Goal: Task Accomplishment & Management: Manage account settings

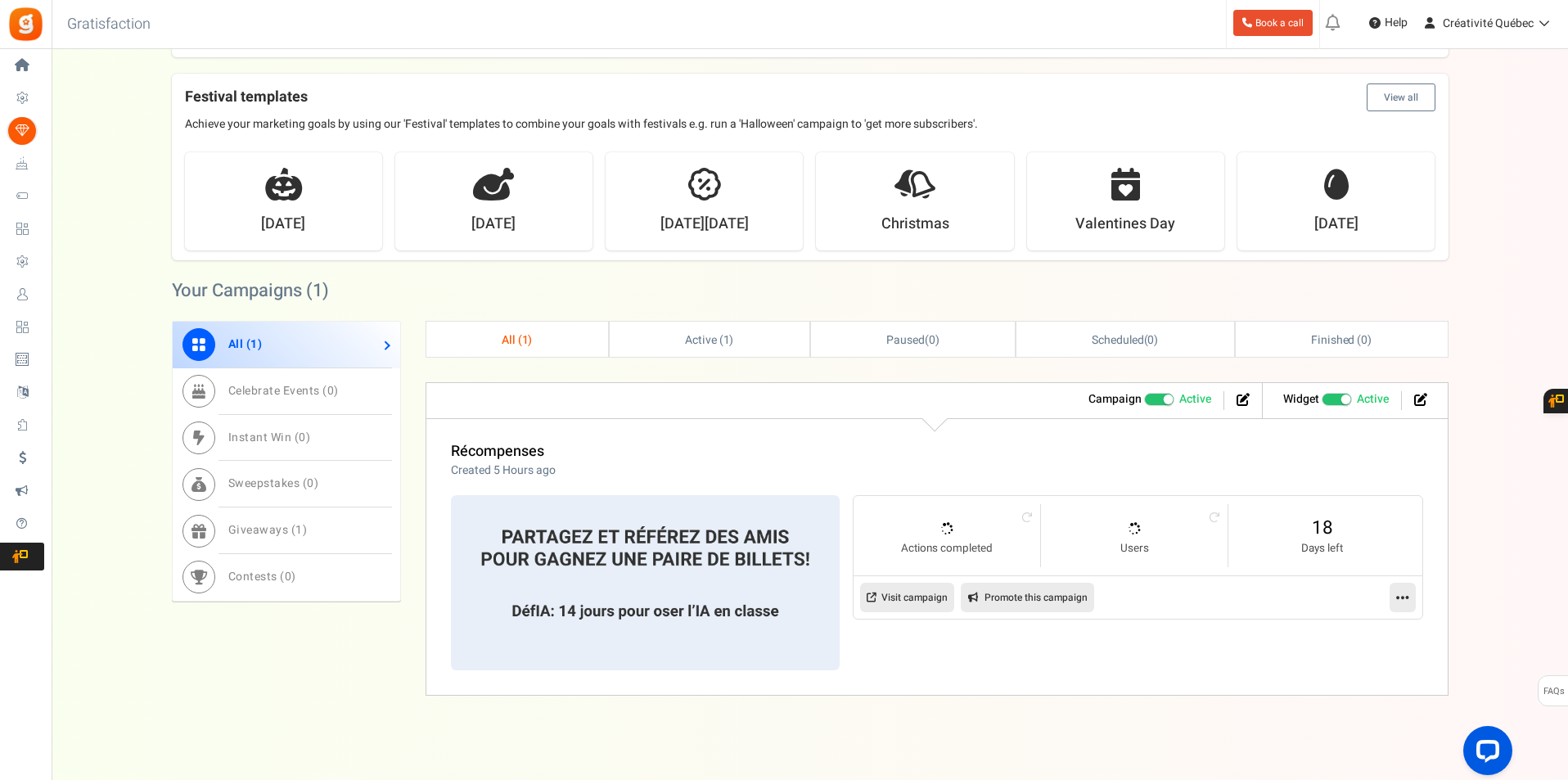
scroll to position [254, 0]
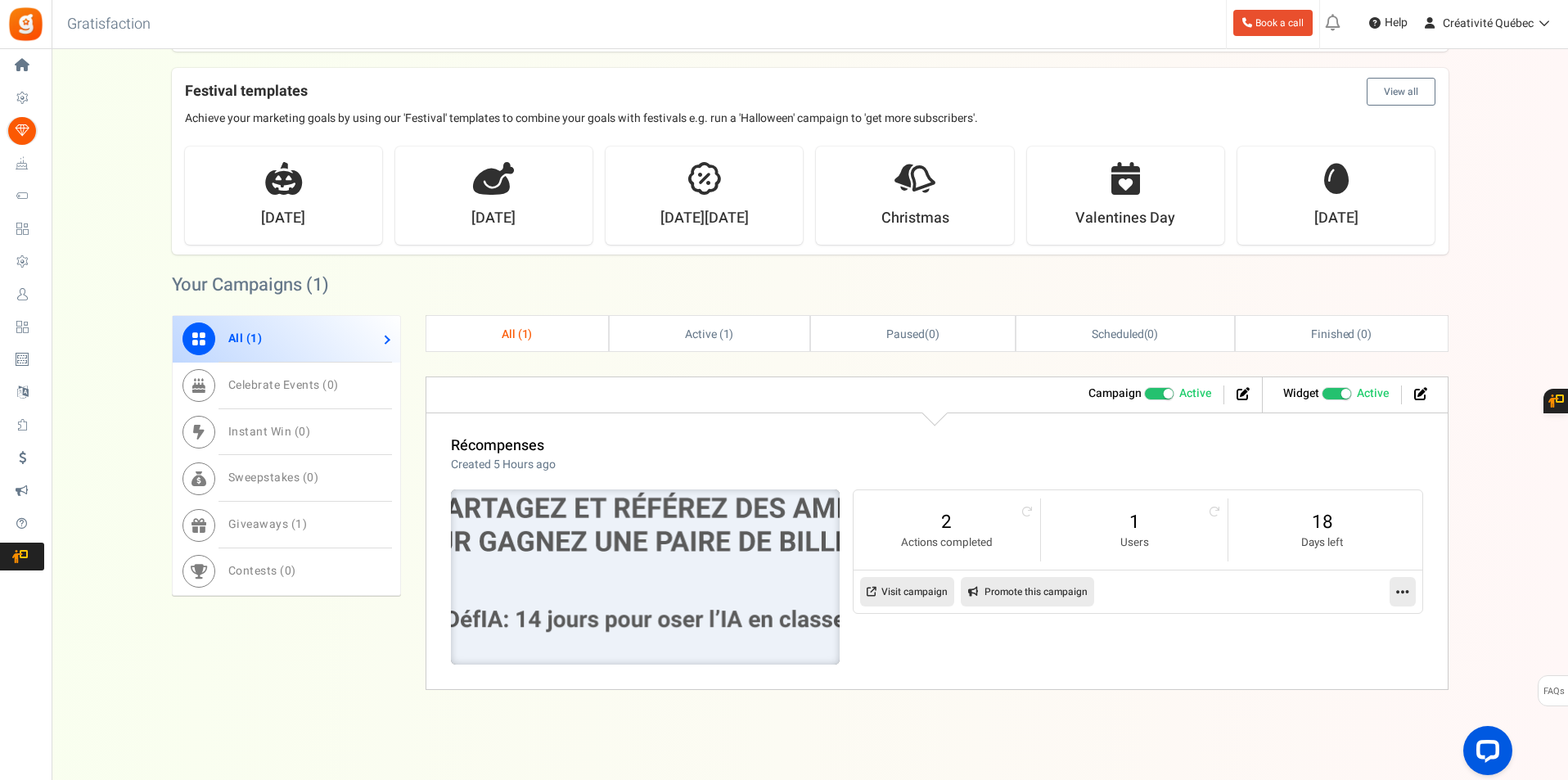
click at [577, 600] on img at bounding box center [645, 577] width 584 height 263
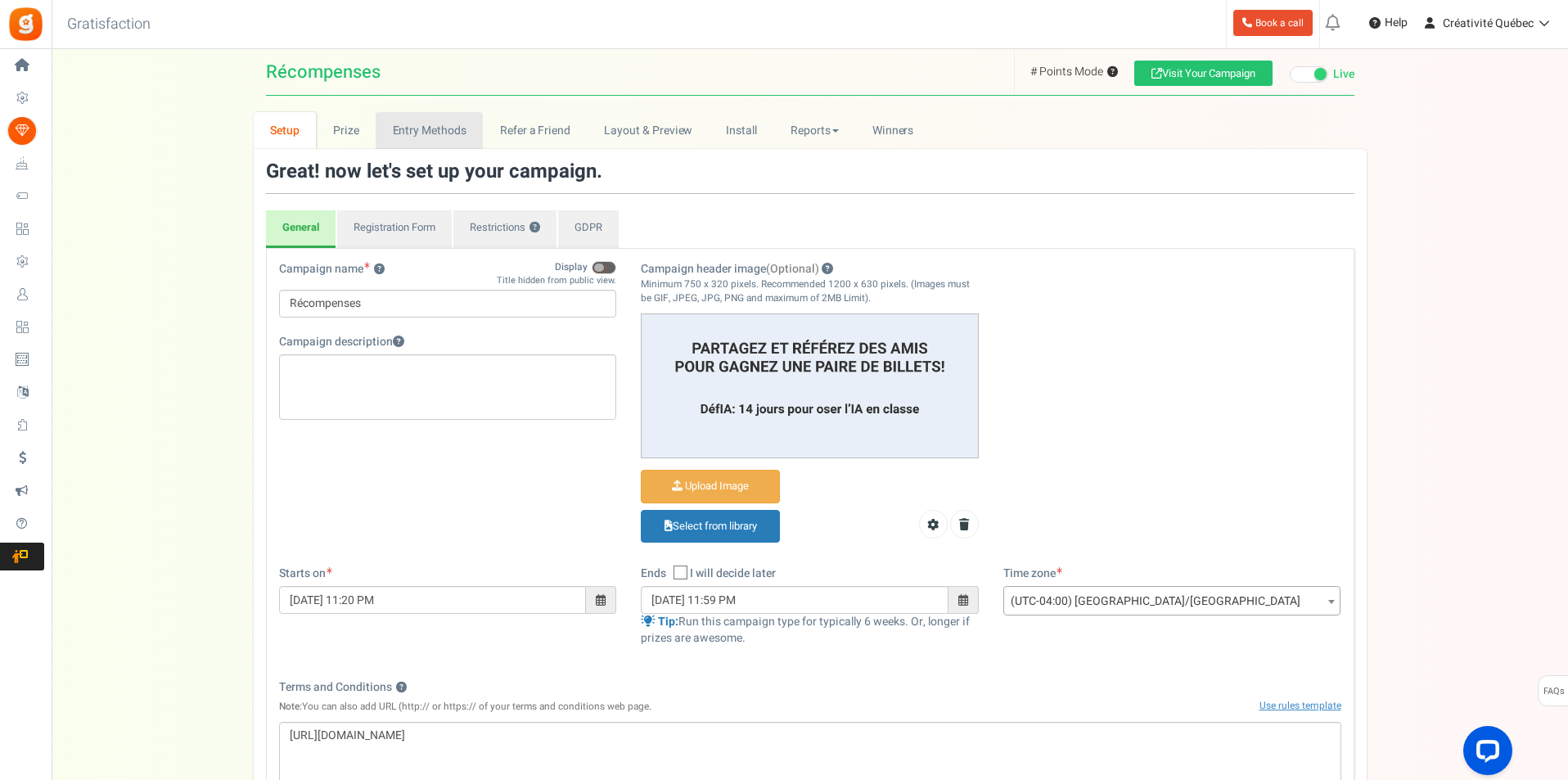
click at [442, 133] on link "Entry Methods" at bounding box center [429, 130] width 107 height 37
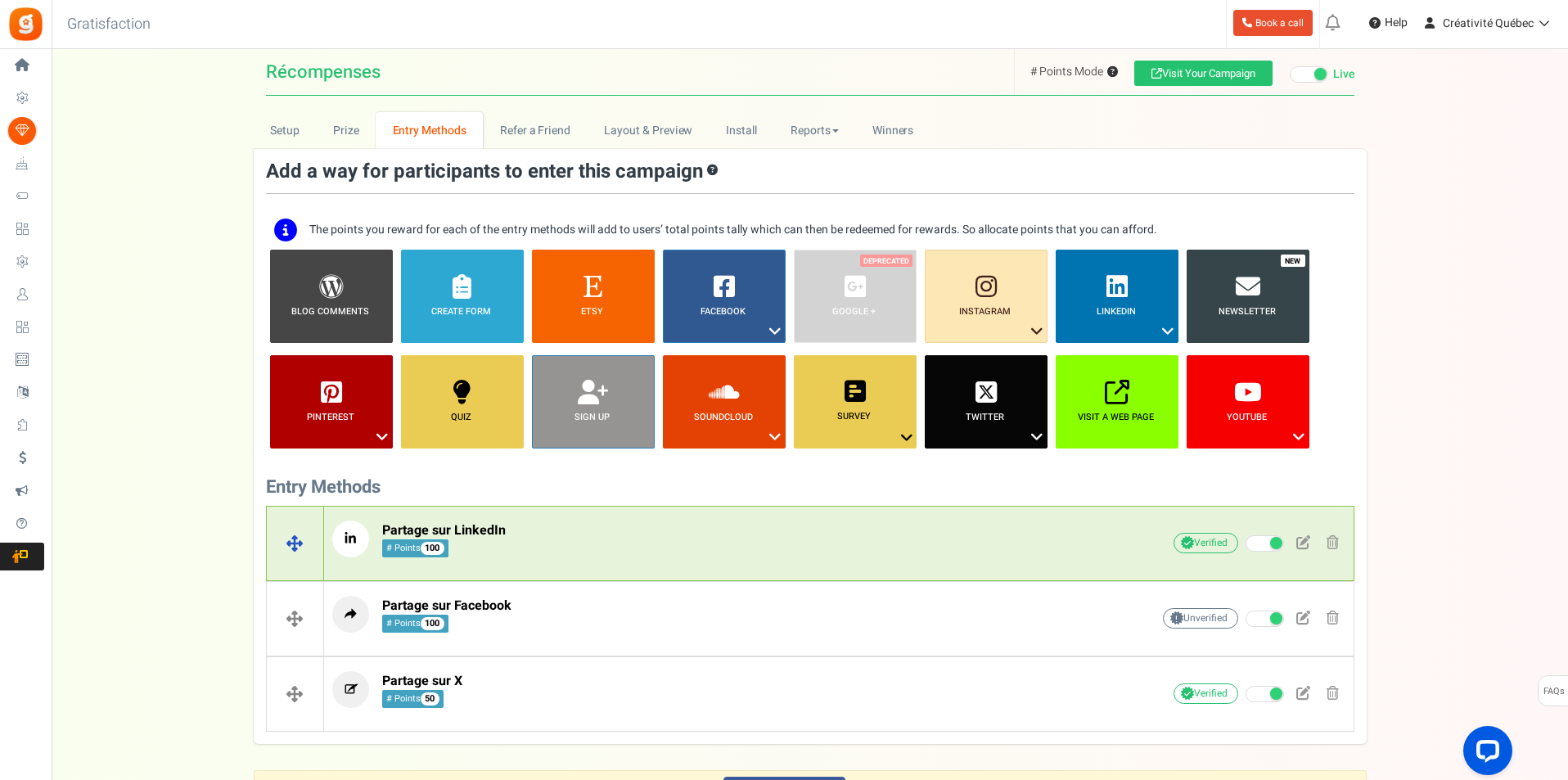
click at [715, 559] on div "Partage sur LinkedIn # Points 100" at bounding box center [716, 542] width 768 height 45
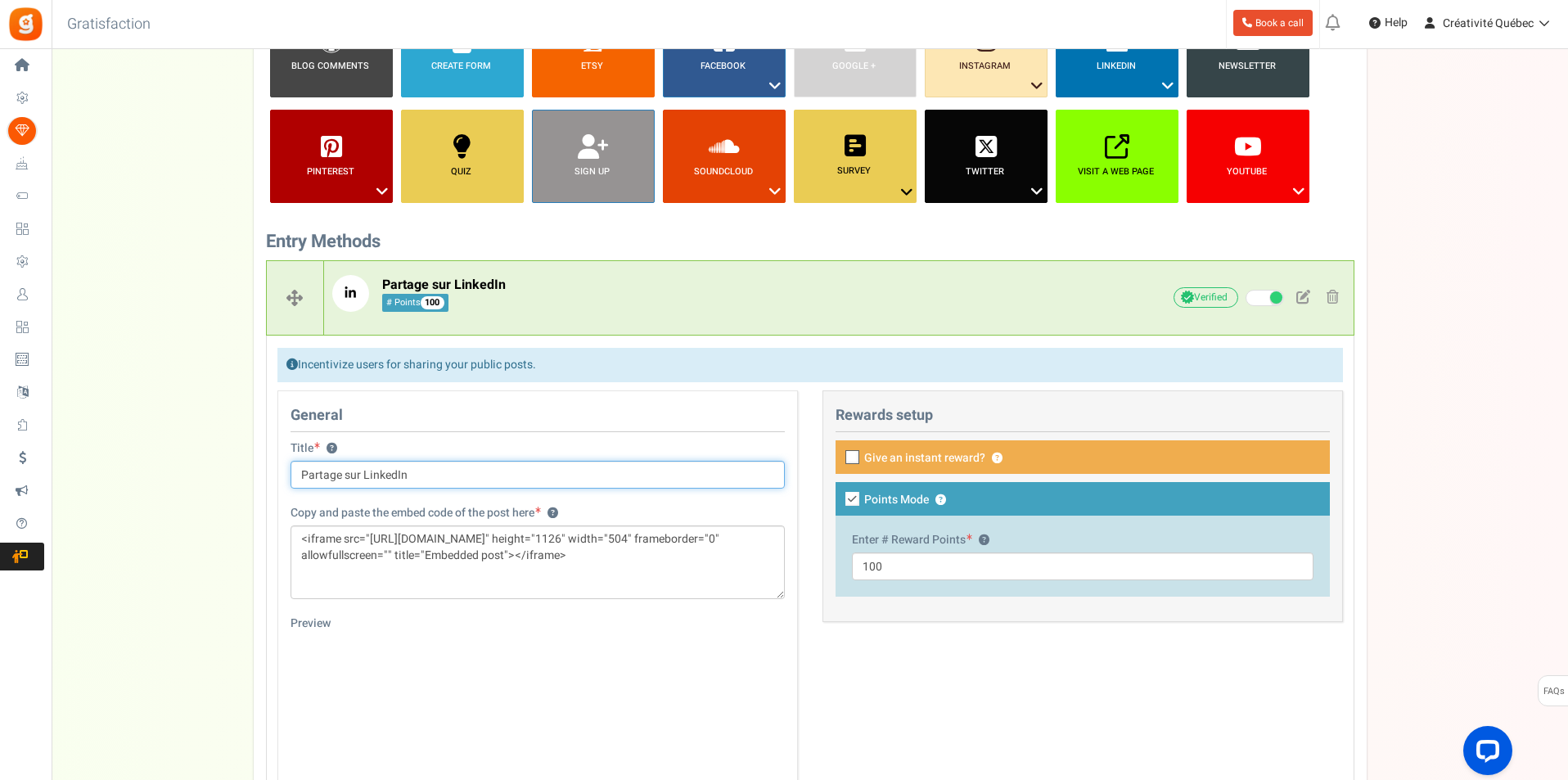
scroll to position [409, 0]
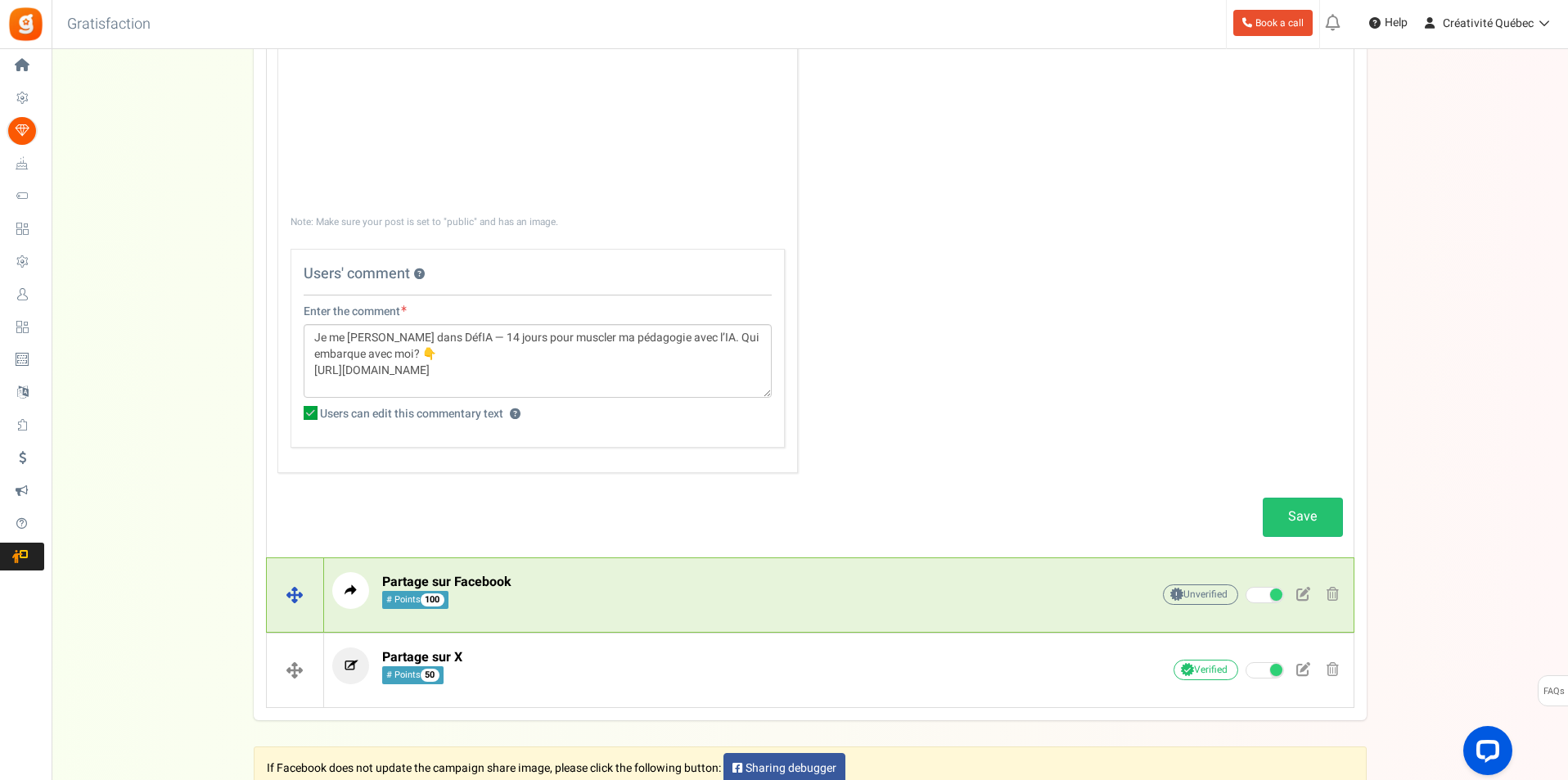
click at [807, 580] on p "Partage sur Facebook # Points 100" at bounding box center [716, 590] width 768 height 37
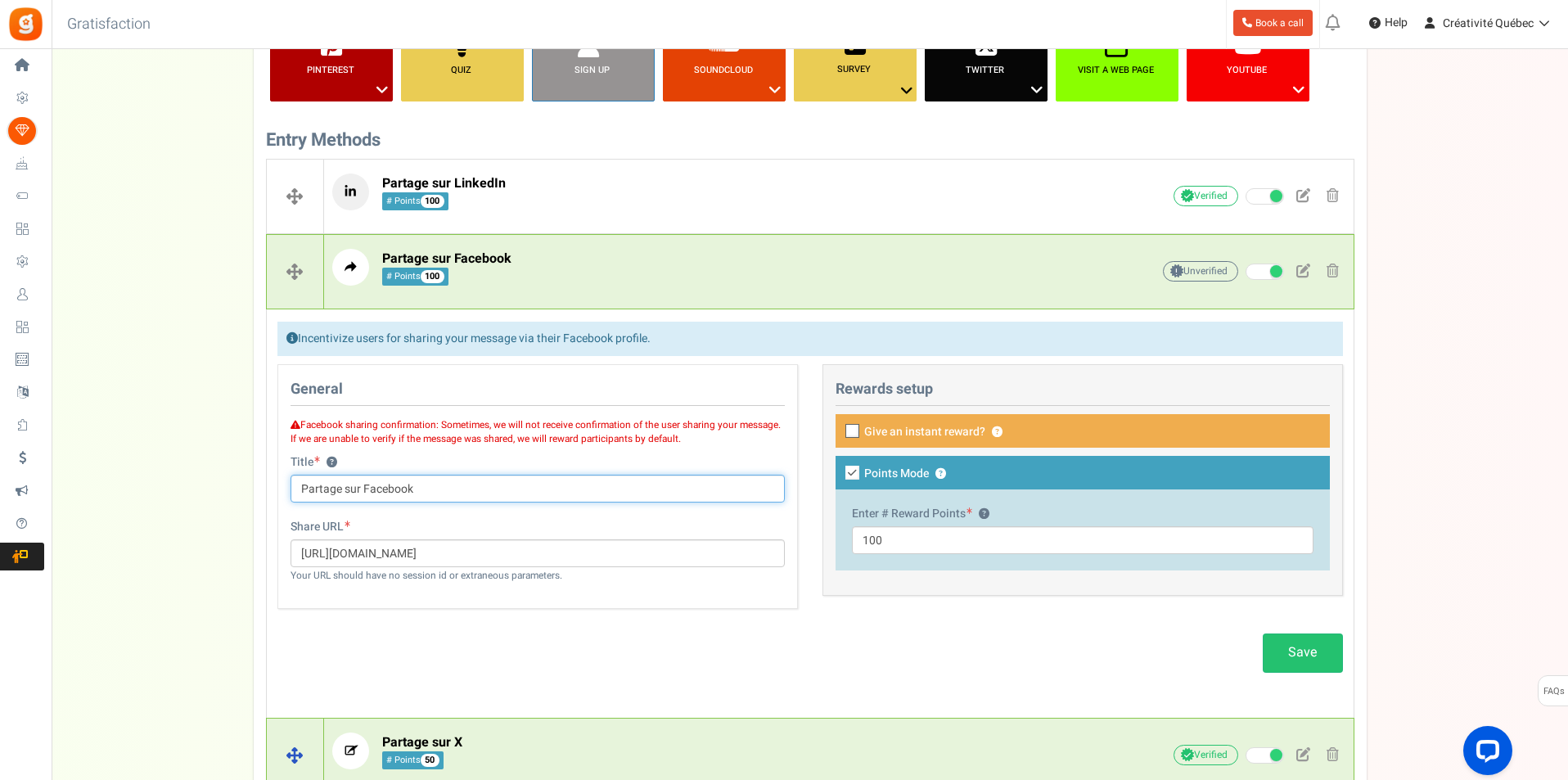
scroll to position [486, 0]
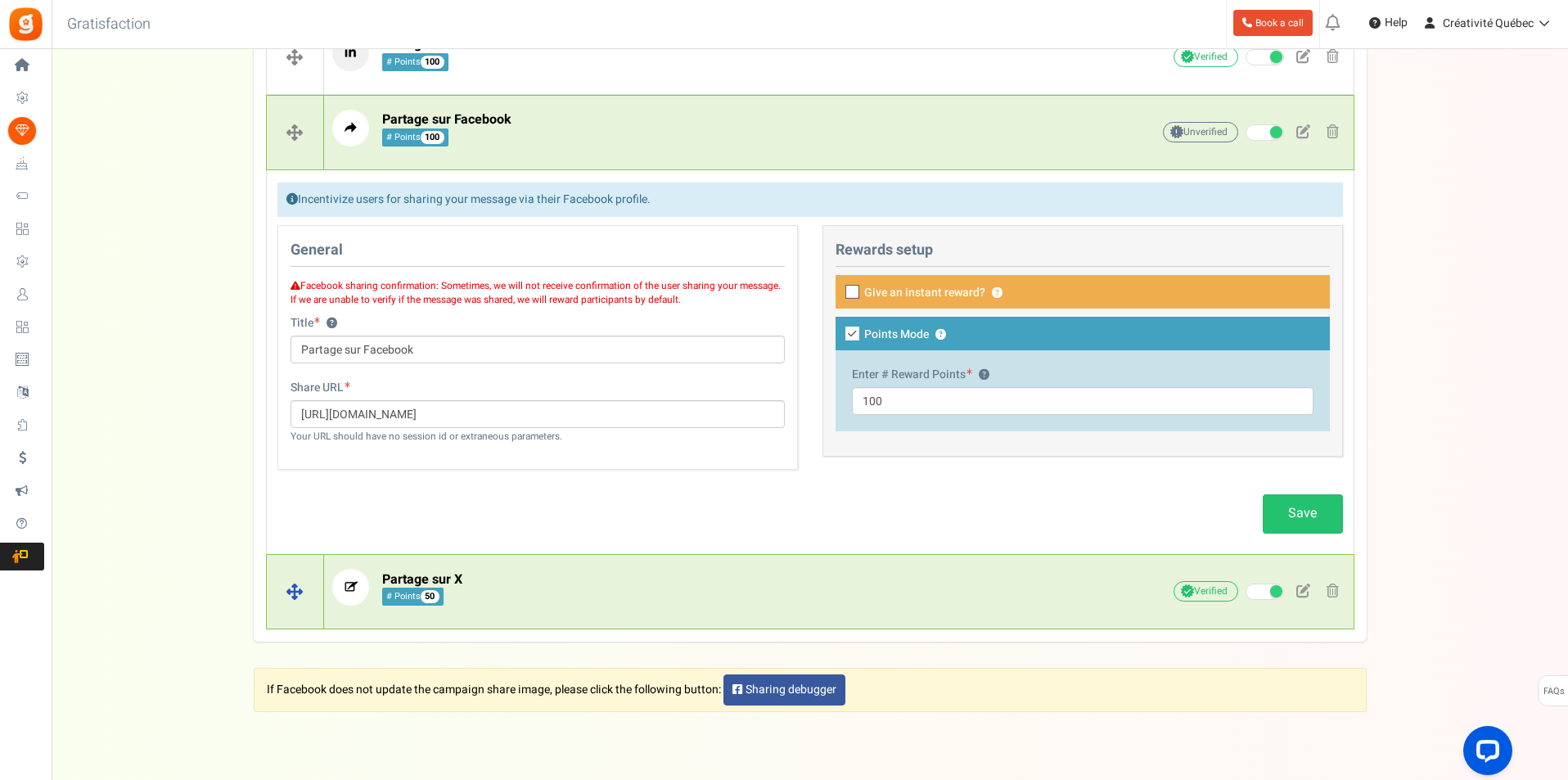
click at [810, 583] on p "Partage sur X # Points 50" at bounding box center [716, 586] width 768 height 37
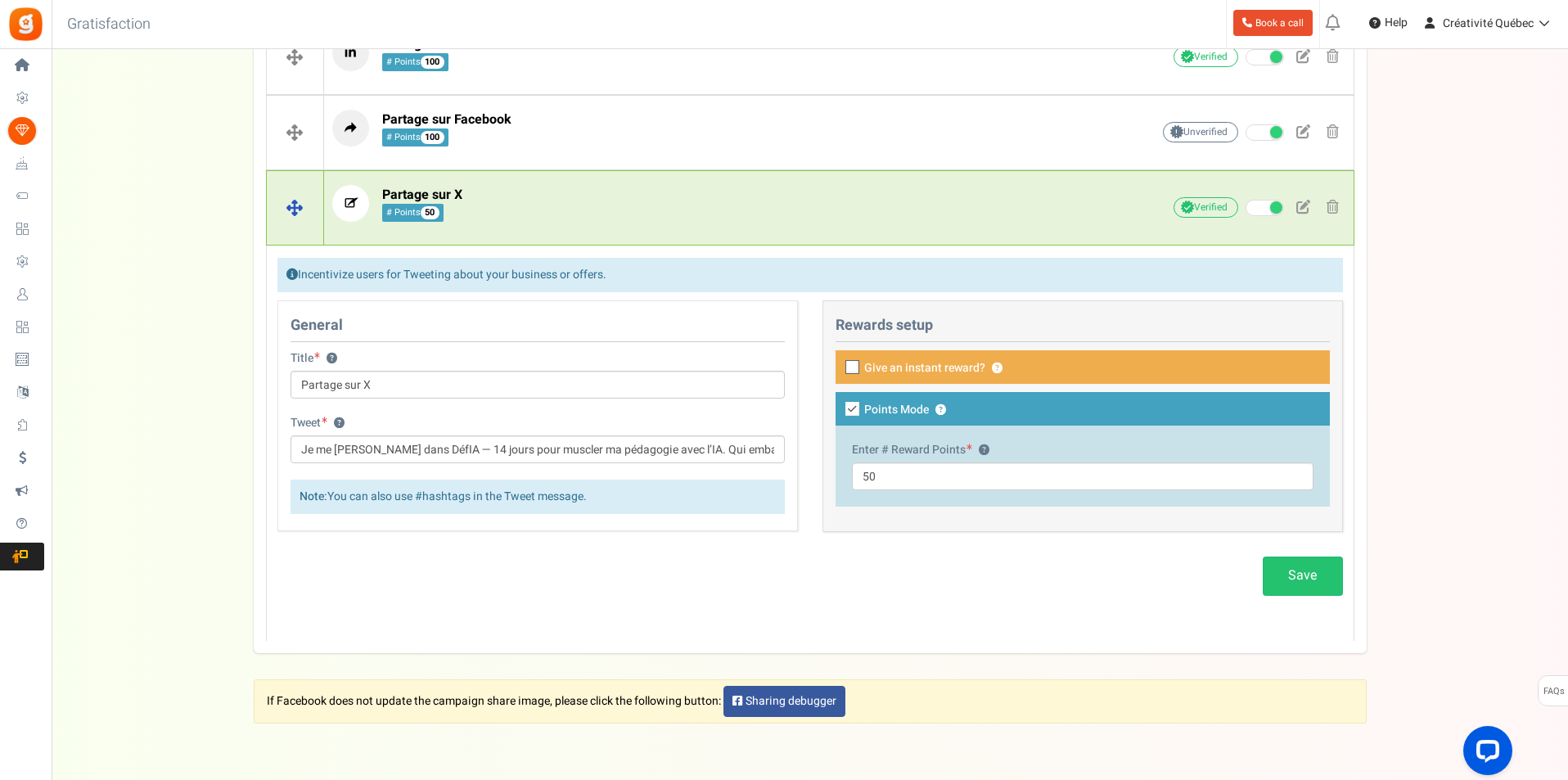
scroll to position [475, 0]
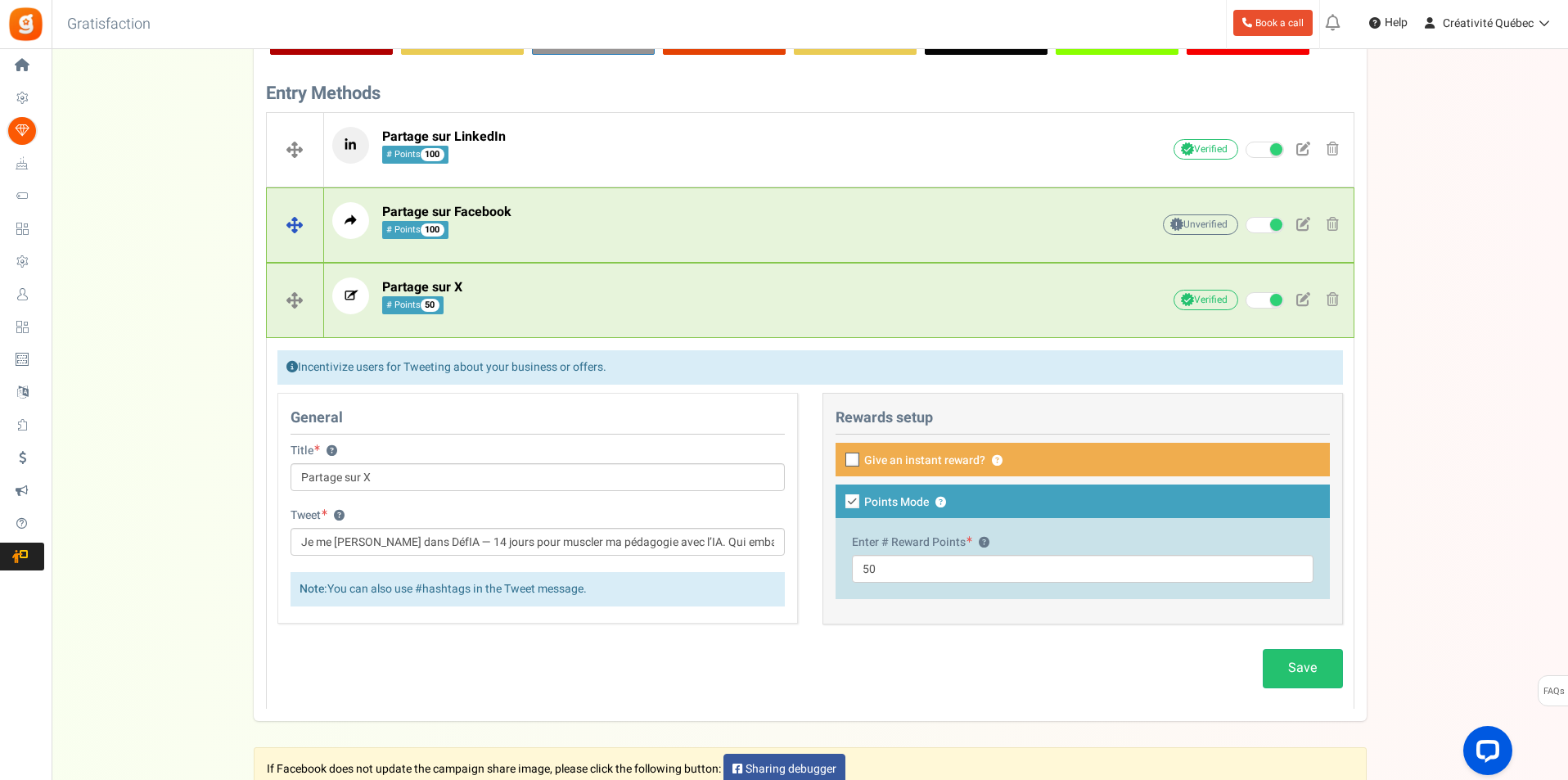
click at [586, 214] on p "Partage sur Facebook # Points 100" at bounding box center [716, 220] width 768 height 37
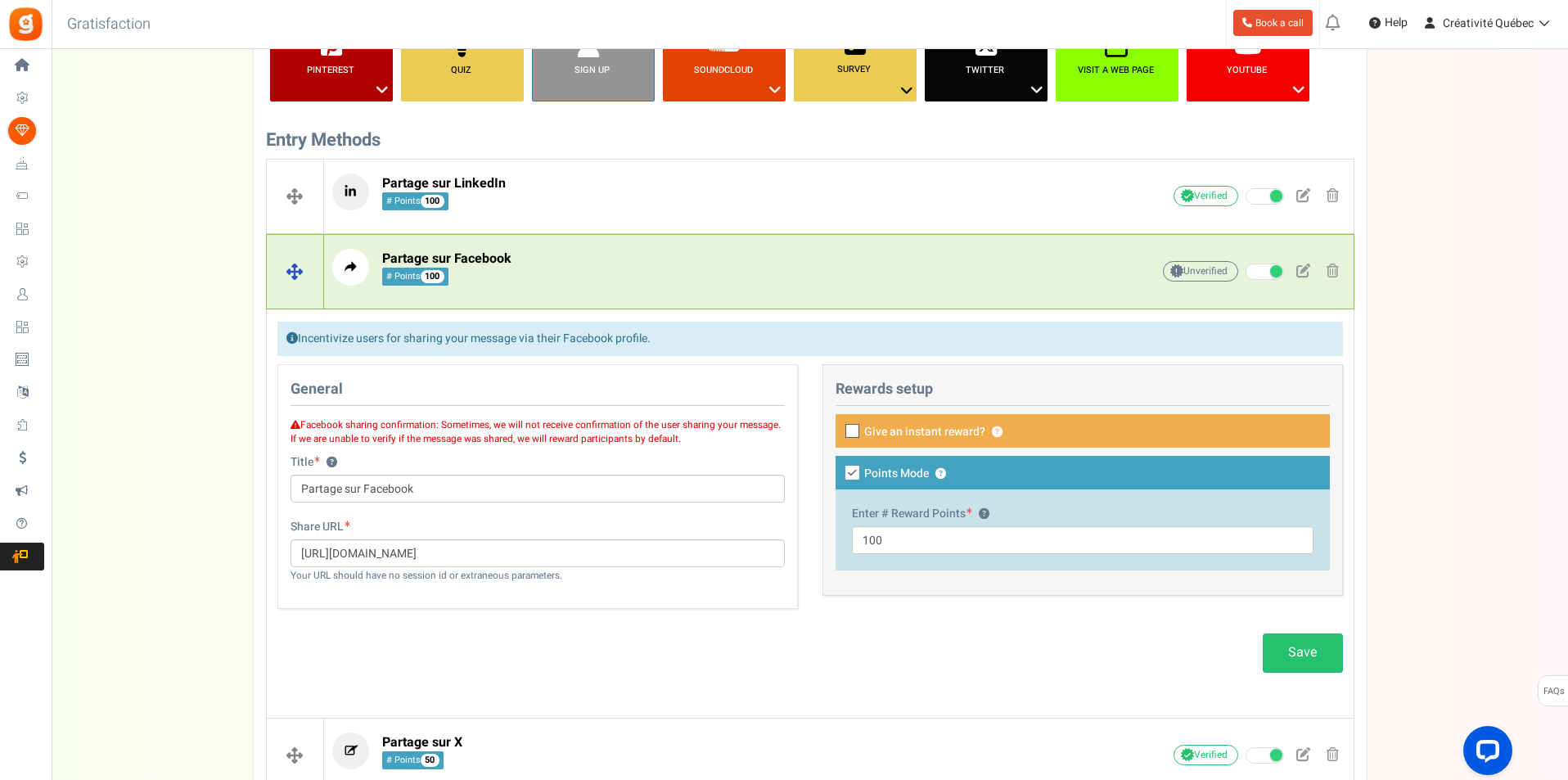
scroll to position [393, 0]
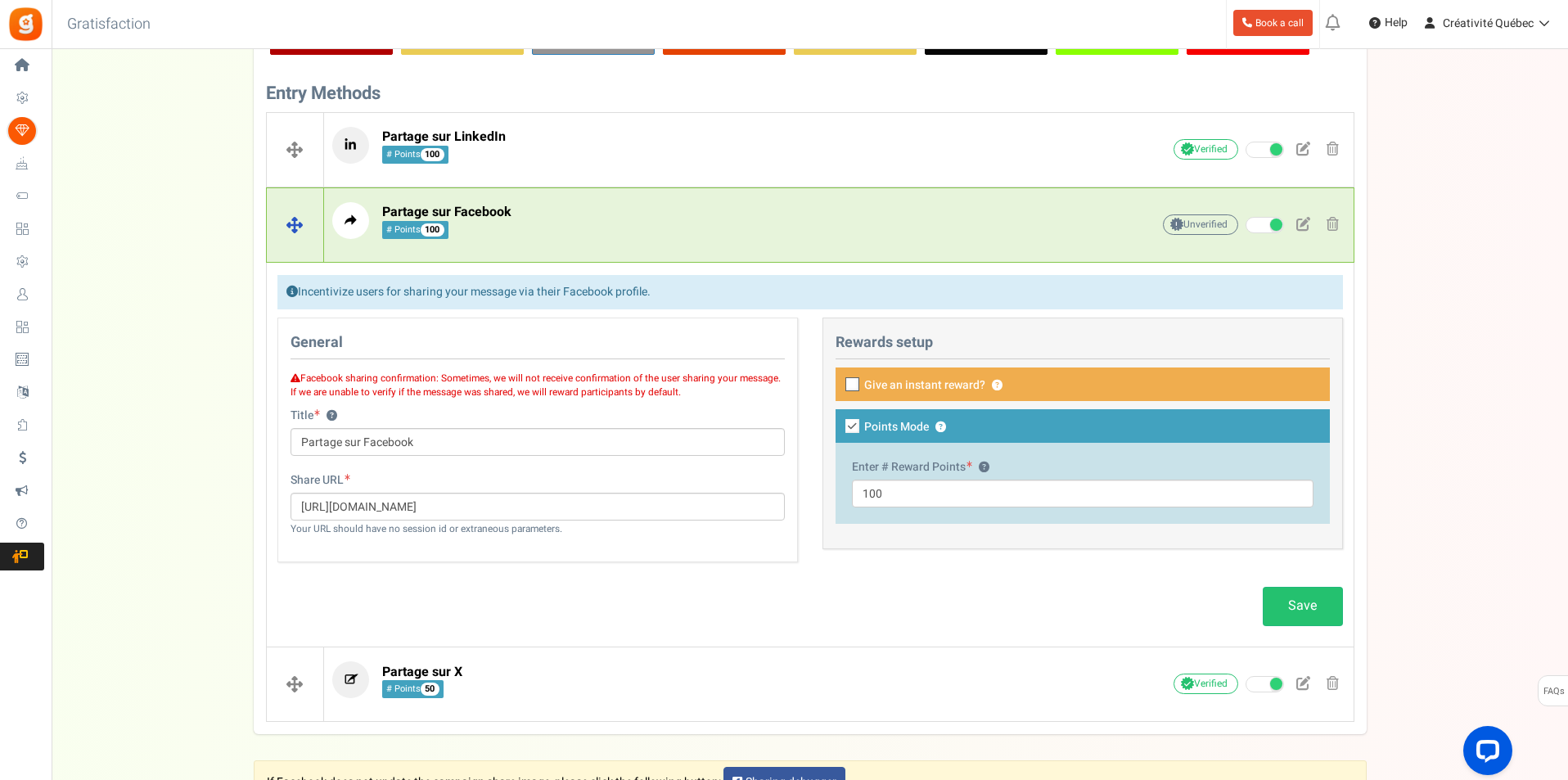
click at [586, 214] on p "Partage sur Facebook # Points 100" at bounding box center [716, 220] width 768 height 37
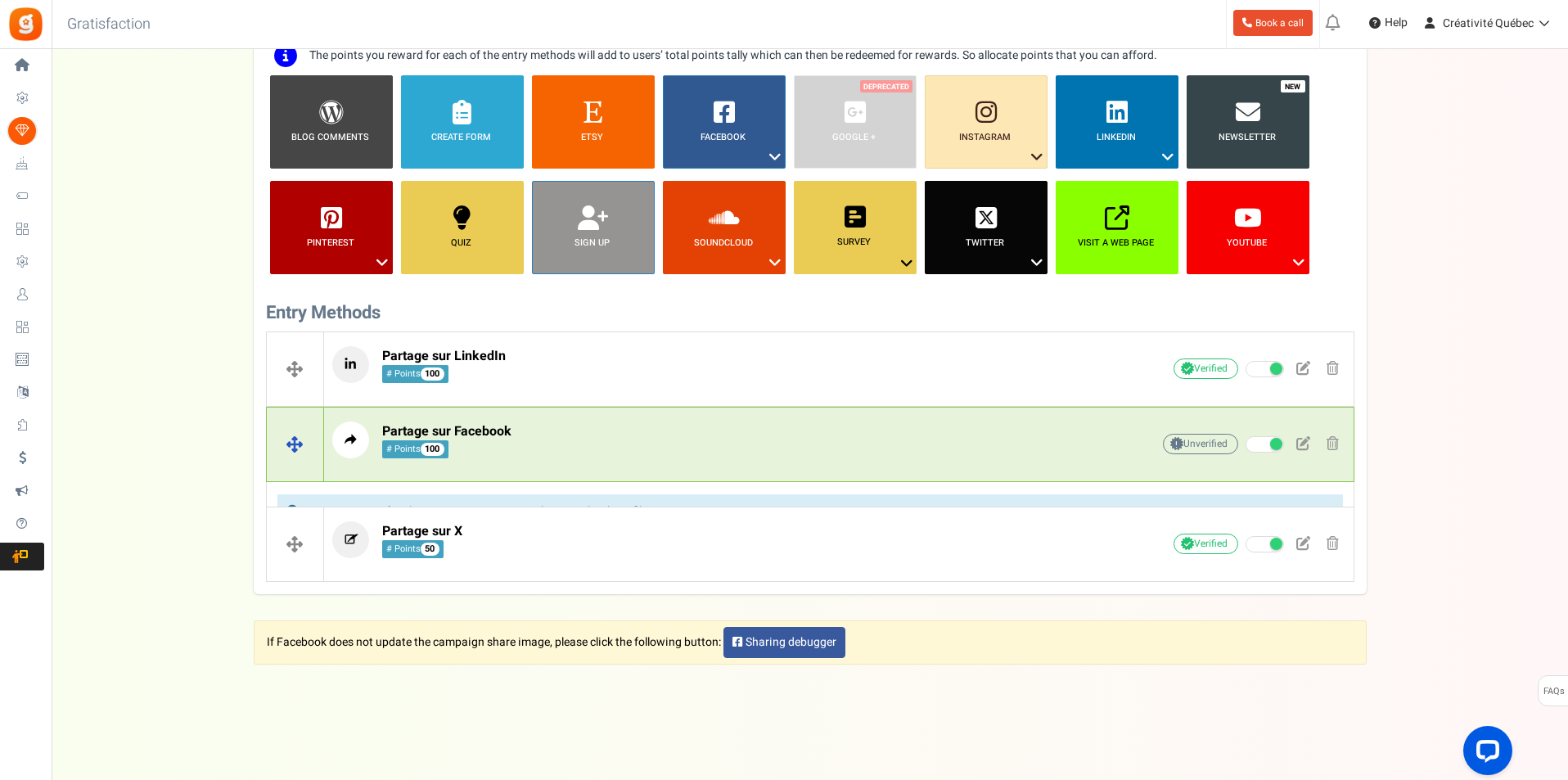
scroll to position [150, 0]
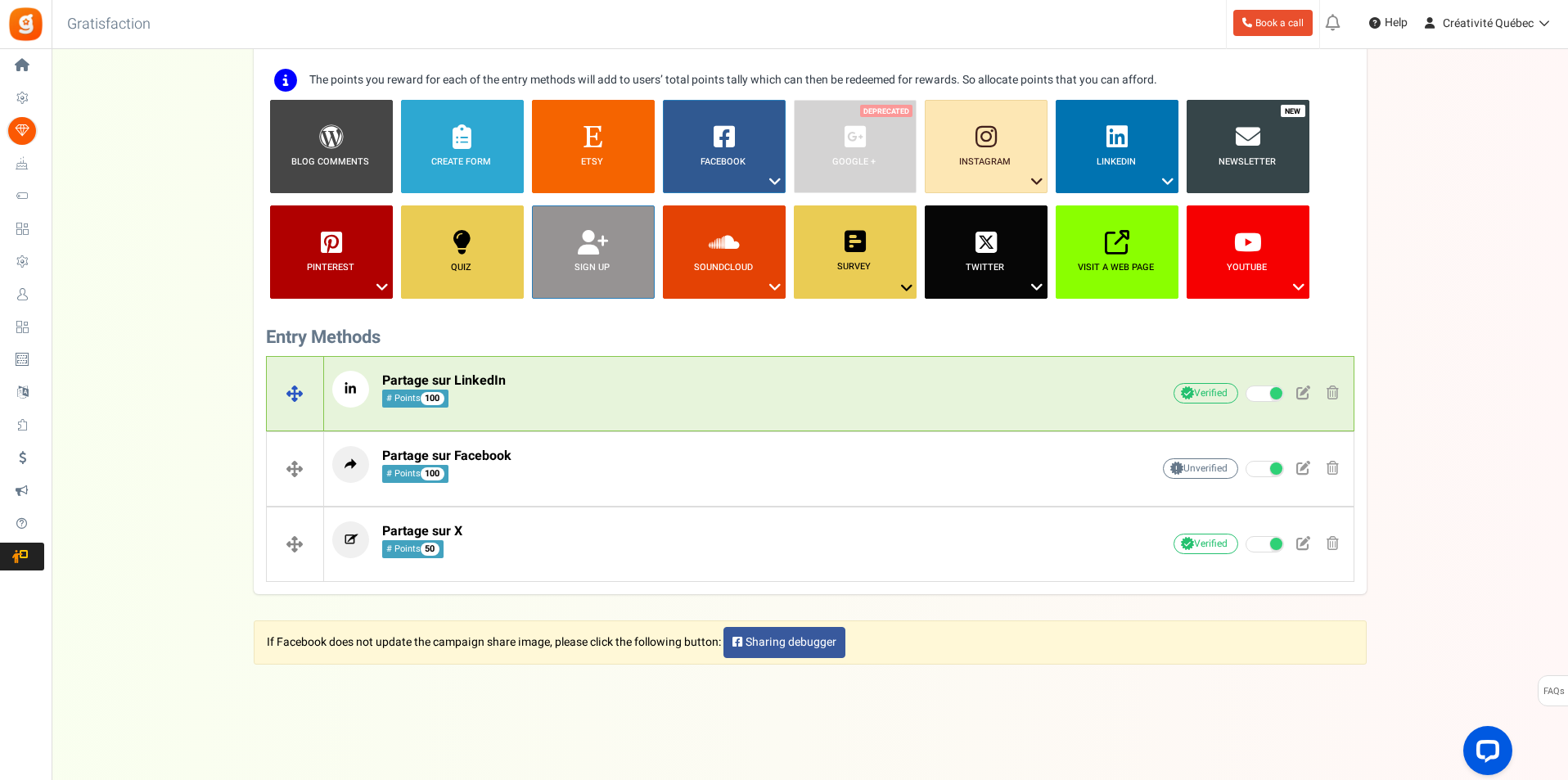
click at [598, 380] on p "Partage sur LinkedIn # Points 100" at bounding box center [716, 389] width 768 height 37
